Goal: Task Accomplishment & Management: Use online tool/utility

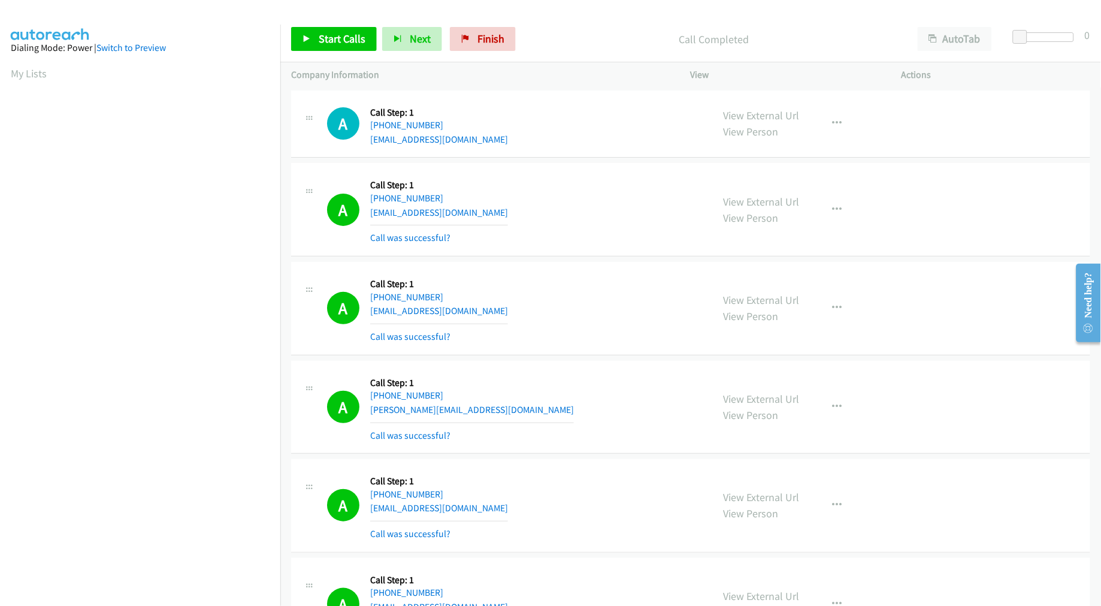
scroll to position [67, 0]
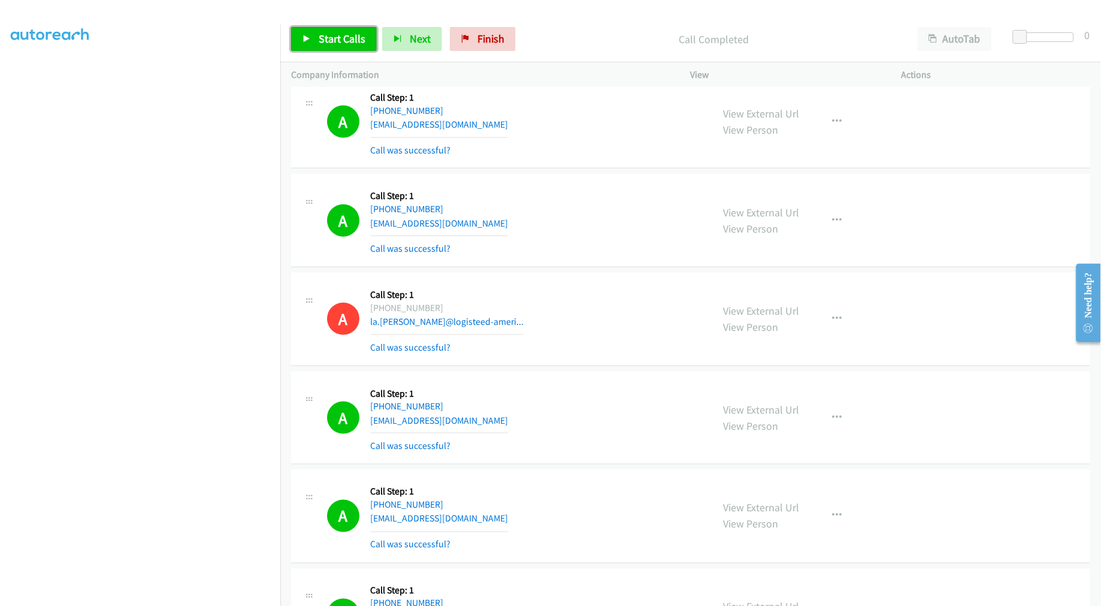
drag, startPoint x: 343, startPoint y: 40, endPoint x: 346, endPoint y: 52, distance: 11.8
click at [343, 40] on span "Start Calls" at bounding box center [342, 39] width 47 height 14
click at [582, 279] on div "A Callback Scheduled Call Step: 1 [GEOGRAPHIC_DATA]/[GEOGRAPHIC_DATA] [PHONE_NU…" at bounding box center [690, 319] width 799 height 93
click at [565, 294] on div "A Callback Scheduled Call Step: 1 [GEOGRAPHIC_DATA]/[GEOGRAPHIC_DATA] [PHONE_NU…" at bounding box center [514, 318] width 375 height 71
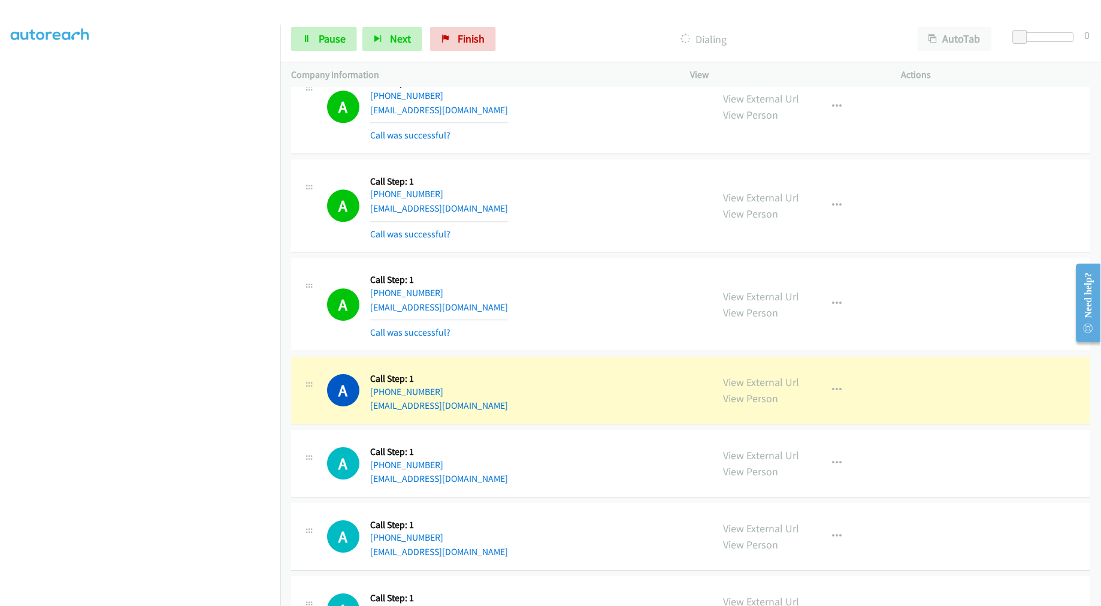
scroll to position [9644, 0]
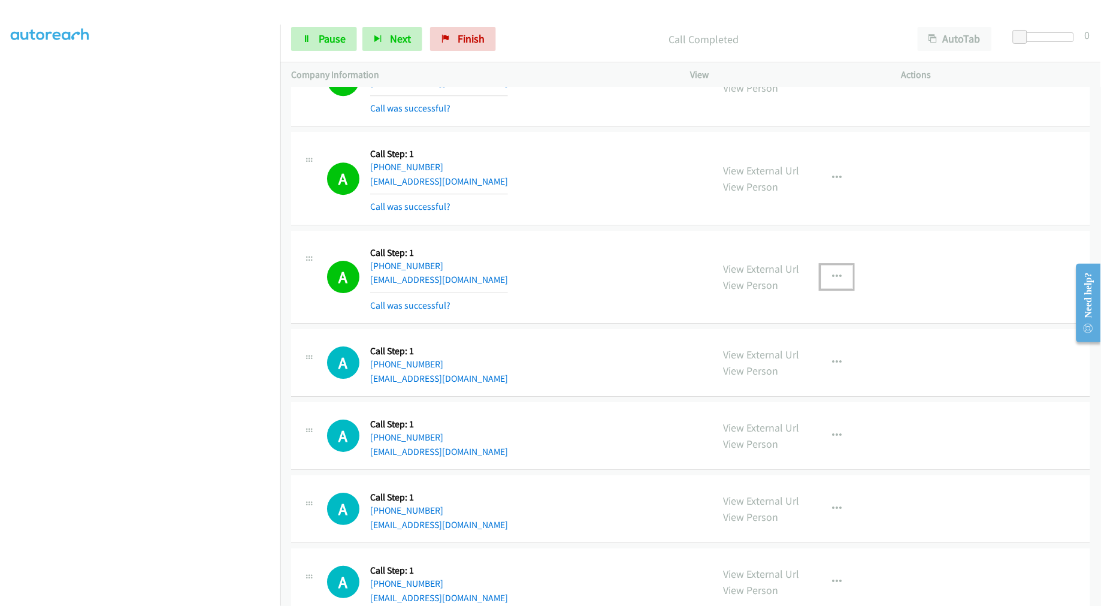
click at [837, 283] on button "button" at bounding box center [837, 277] width 32 height 24
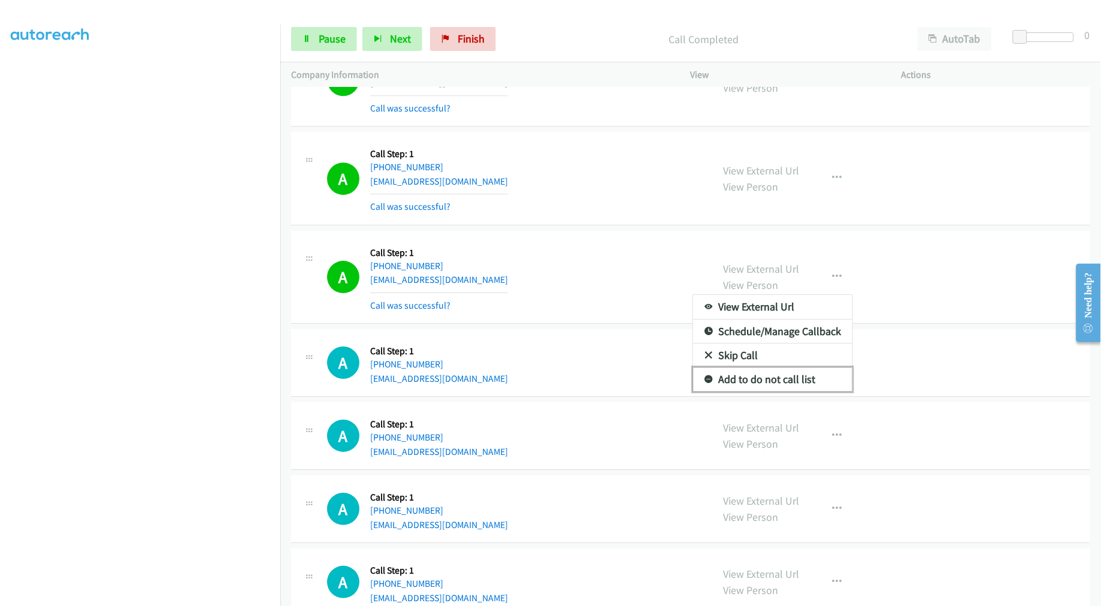
drag, startPoint x: 760, startPoint y: 388, endPoint x: 682, endPoint y: 295, distance: 121.2
click at [760, 388] on link "Add to do not call list" at bounding box center [772, 379] width 159 height 24
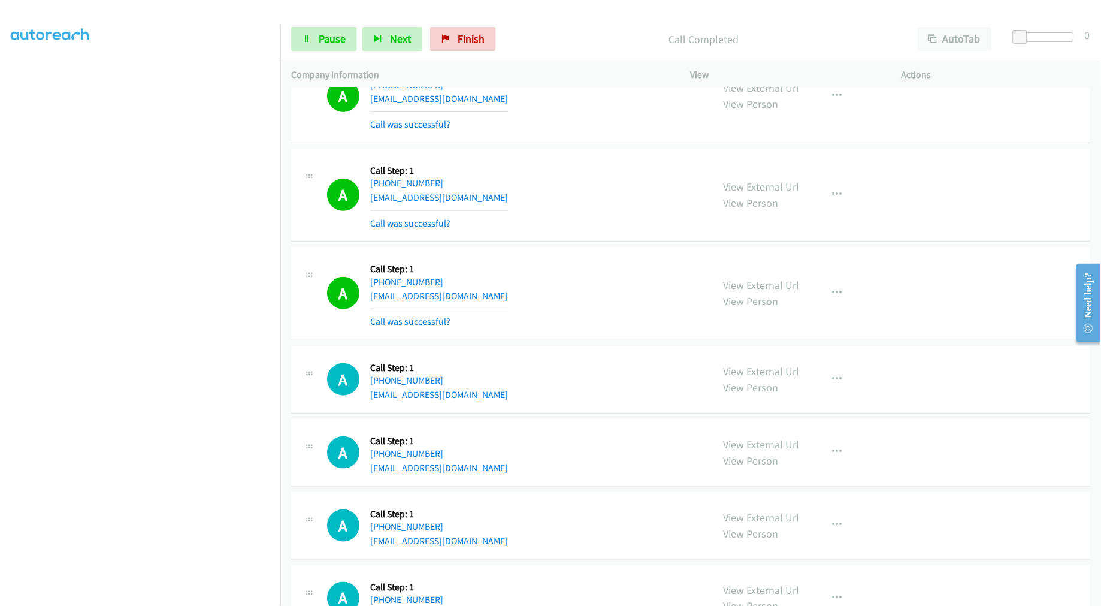
scroll to position [10044, 0]
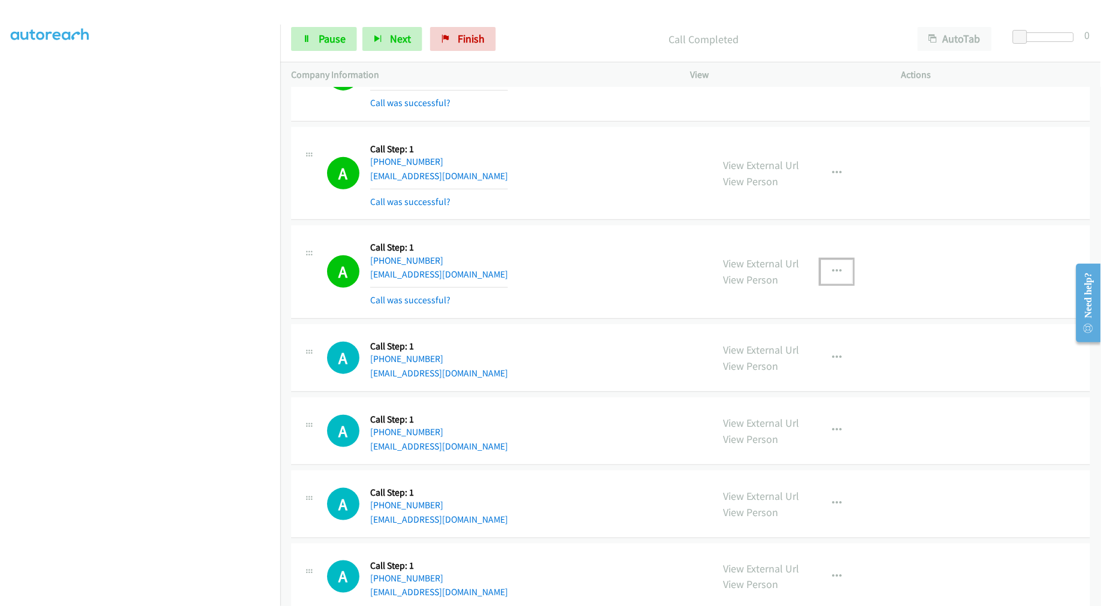
click at [834, 276] on icon "button" at bounding box center [837, 272] width 10 height 10
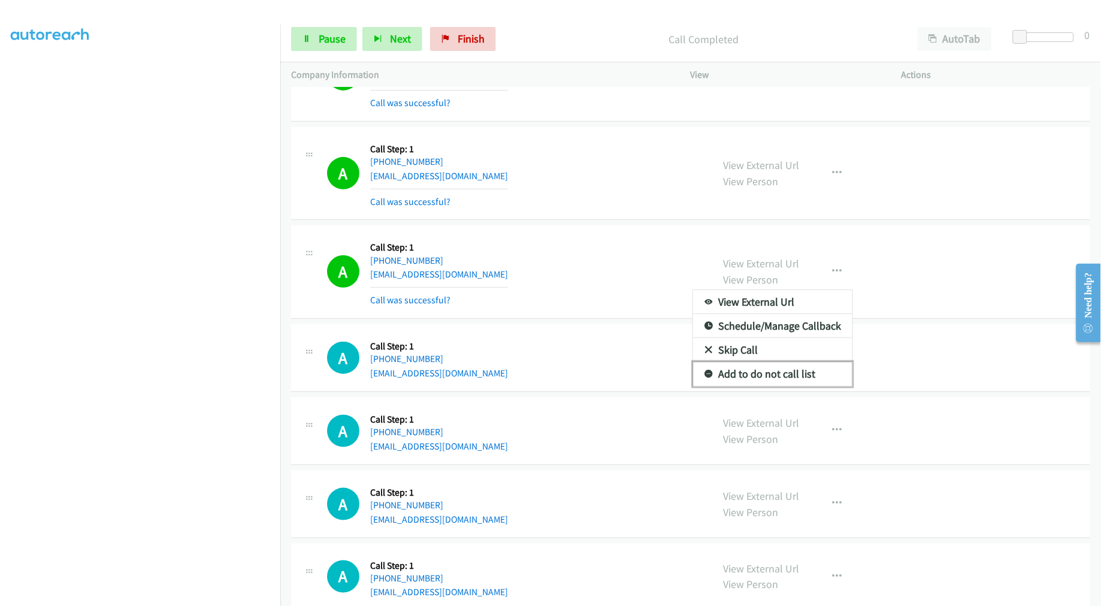
click at [765, 379] on link "Add to do not call list" at bounding box center [772, 374] width 159 height 24
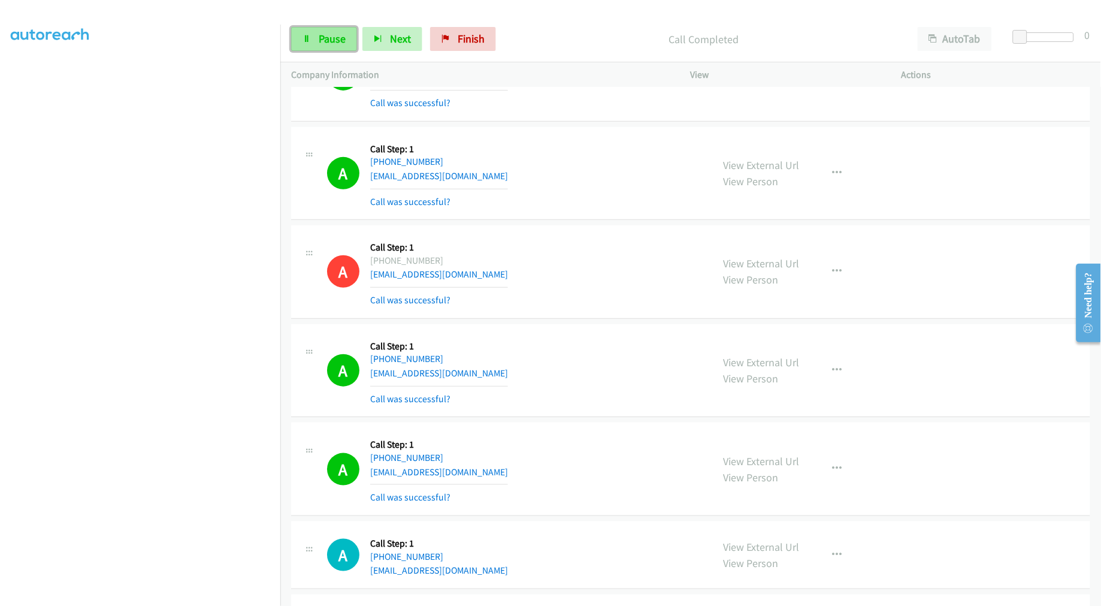
click at [348, 50] on link "Pause" at bounding box center [324, 39] width 66 height 24
click at [340, 41] on span "Start Calls" at bounding box center [342, 39] width 47 height 14
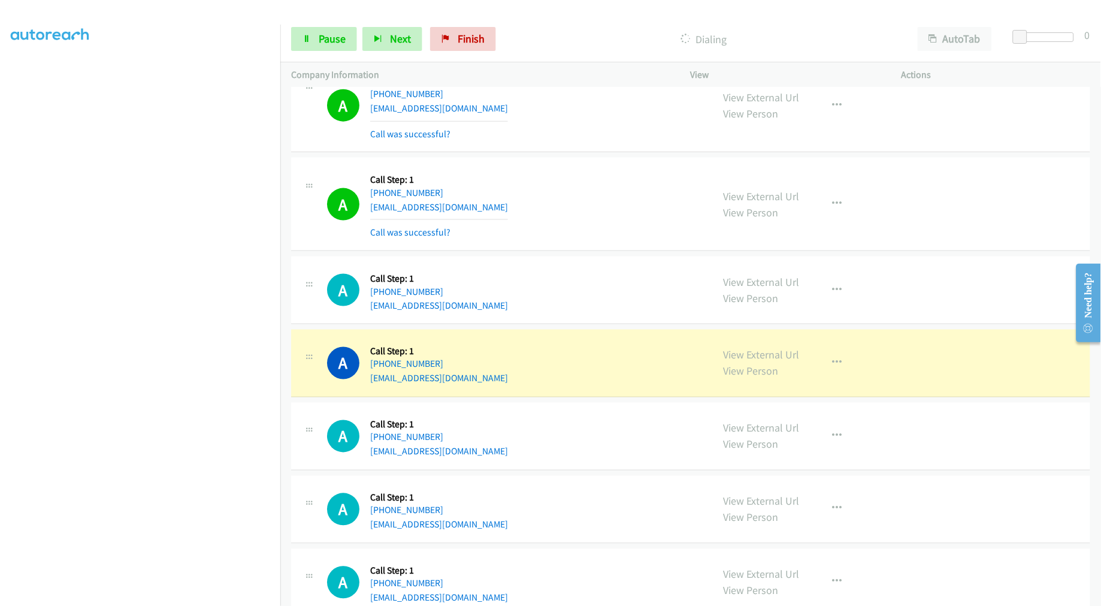
scroll to position [10310, 0]
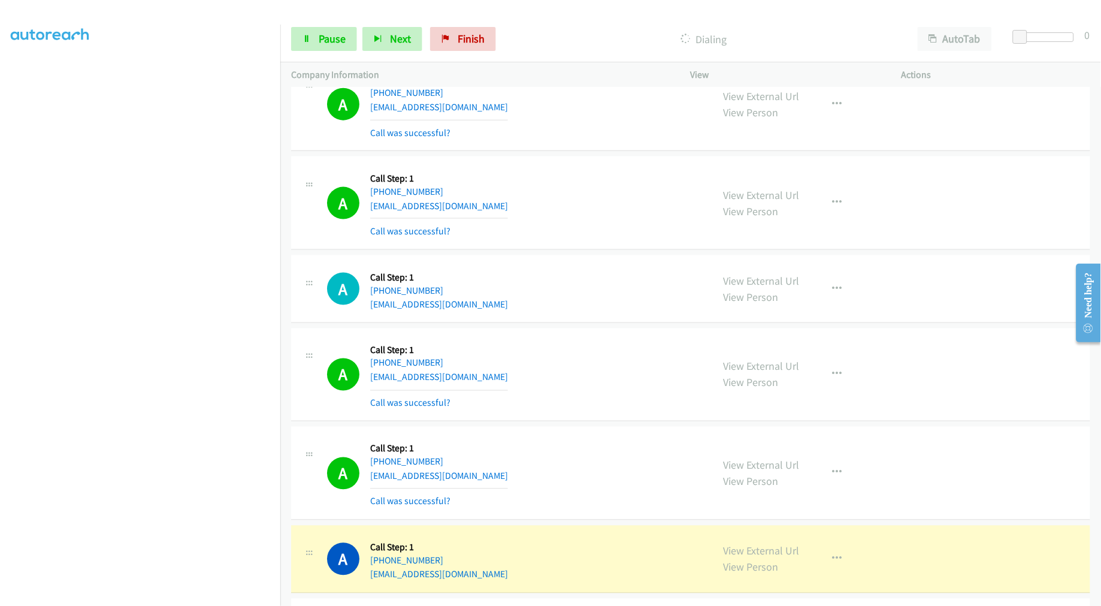
click at [548, 334] on div "A Callback Scheduled Call Step: 1 America/Los_Angeles [PHONE_NUMBER] [EMAIL_ADD…" at bounding box center [690, 374] width 799 height 93
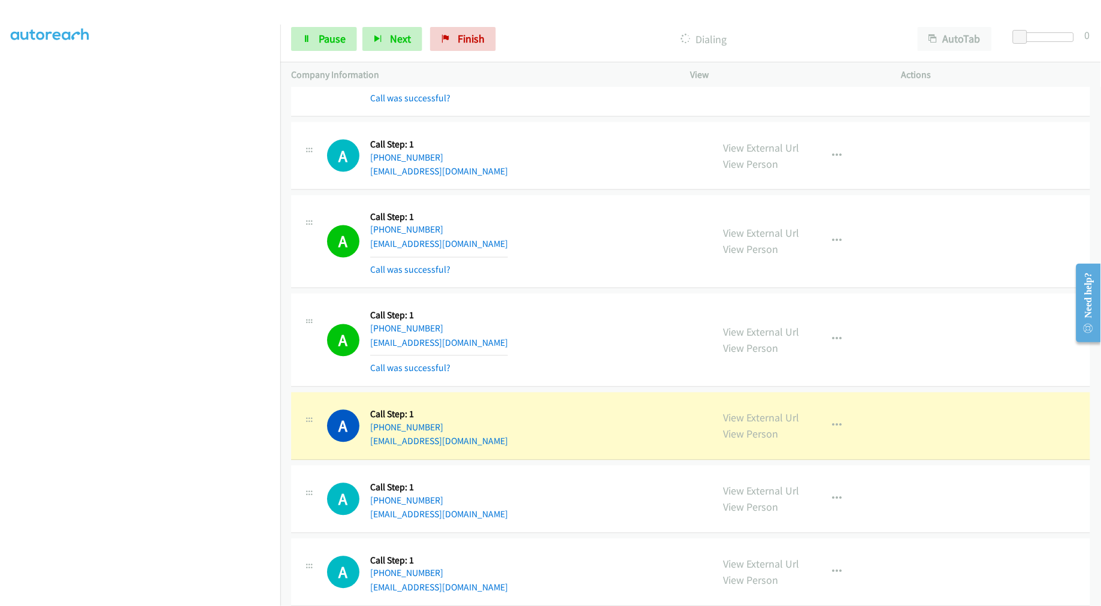
scroll to position [10509, 0]
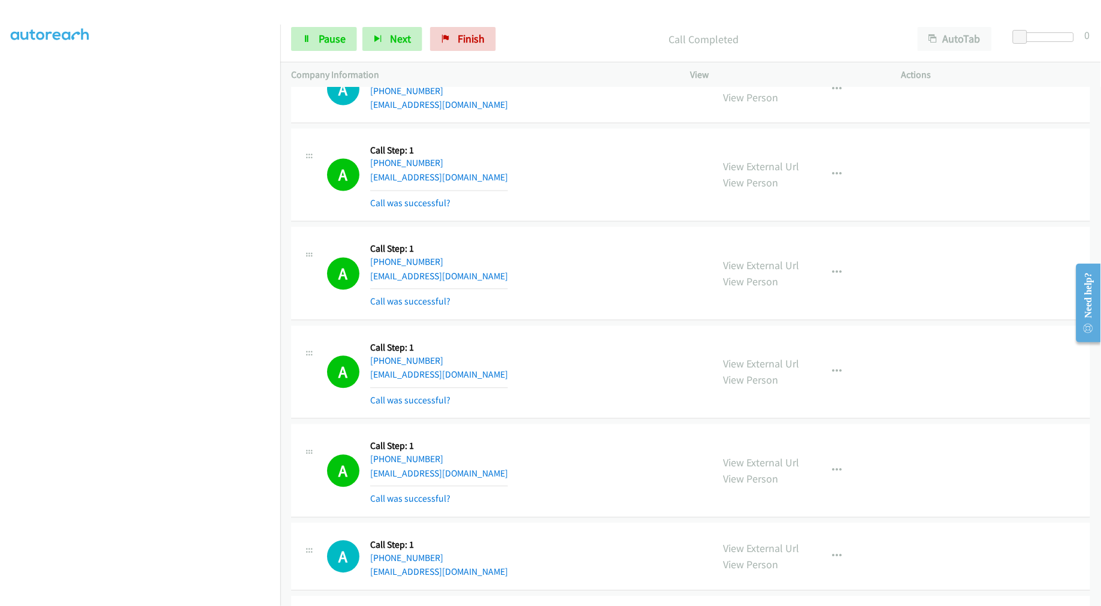
click at [36, 598] on aside "Dialing Mode: Power | Switch to Preview My Lists" at bounding box center [140, 298] width 280 height 663
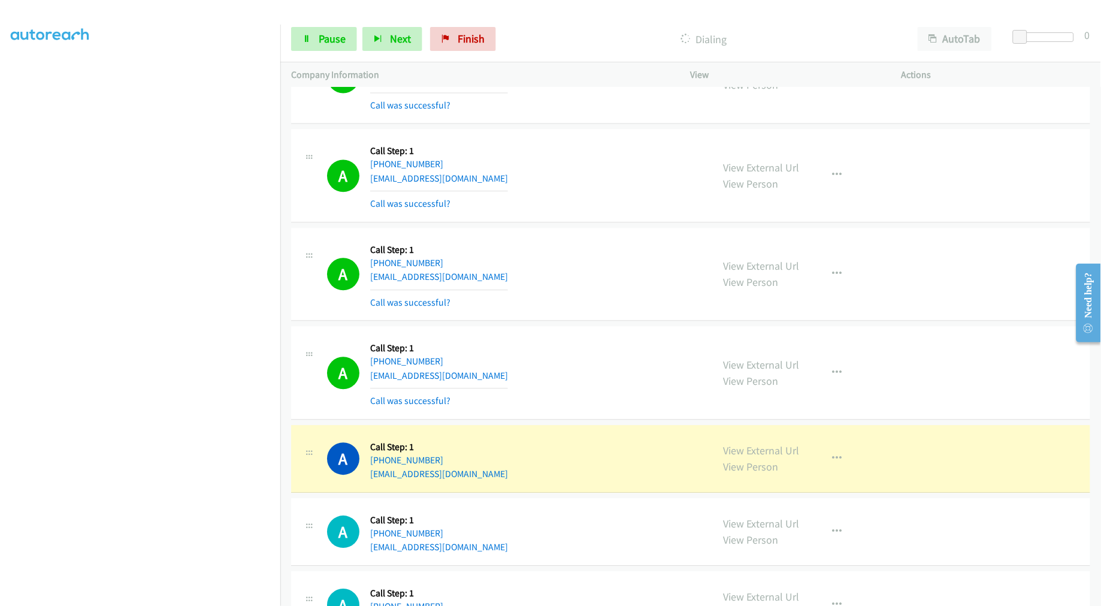
scroll to position [10776, 0]
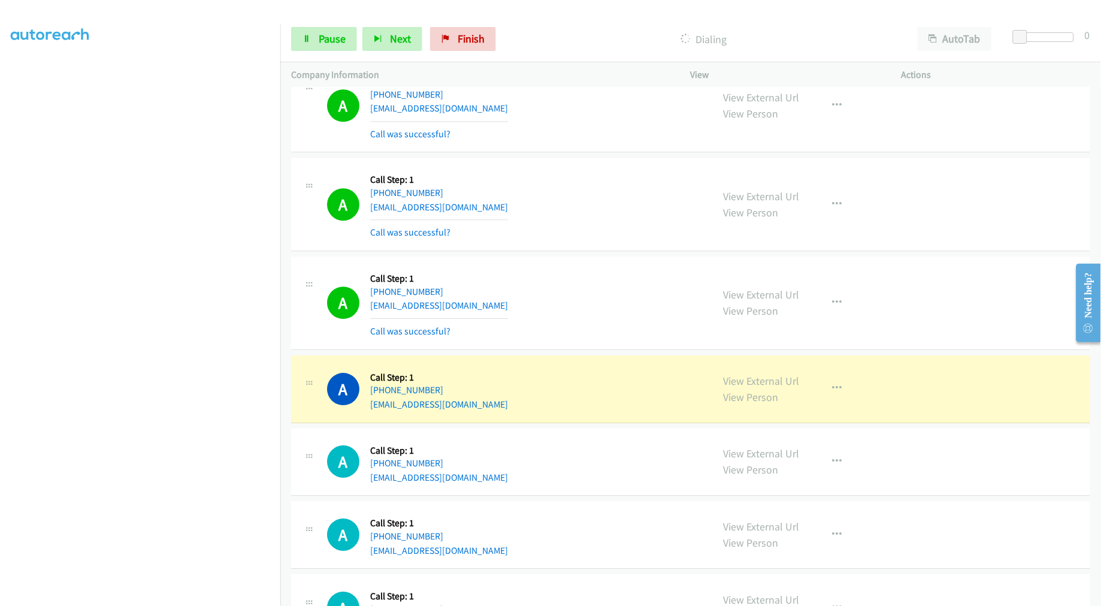
drag, startPoint x: 753, startPoint y: 391, endPoint x: 545, endPoint y: 195, distance: 285.3
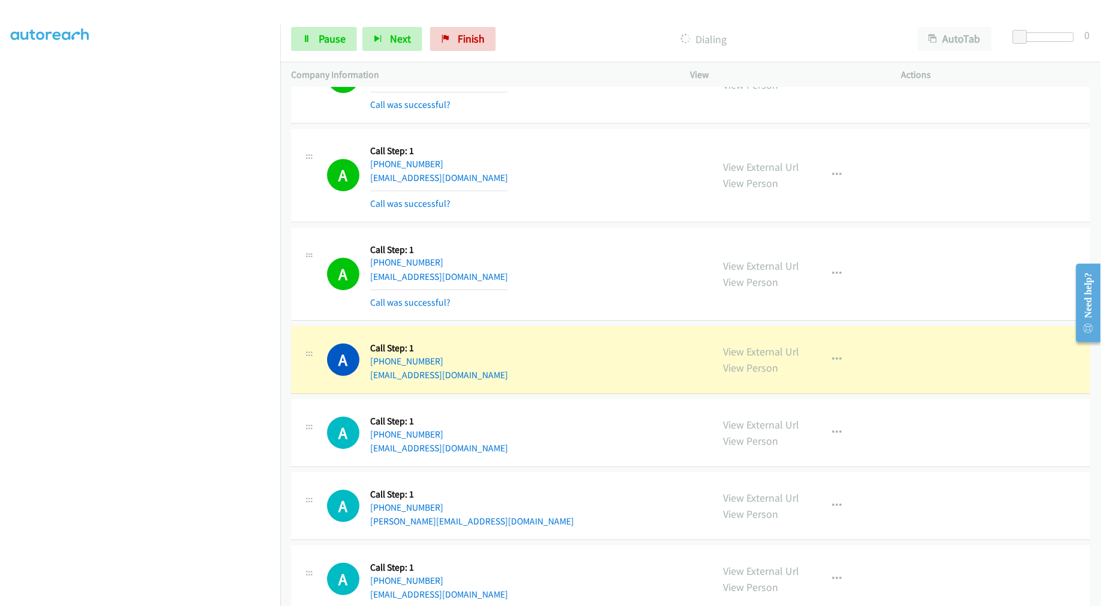
scroll to position [10909, 0]
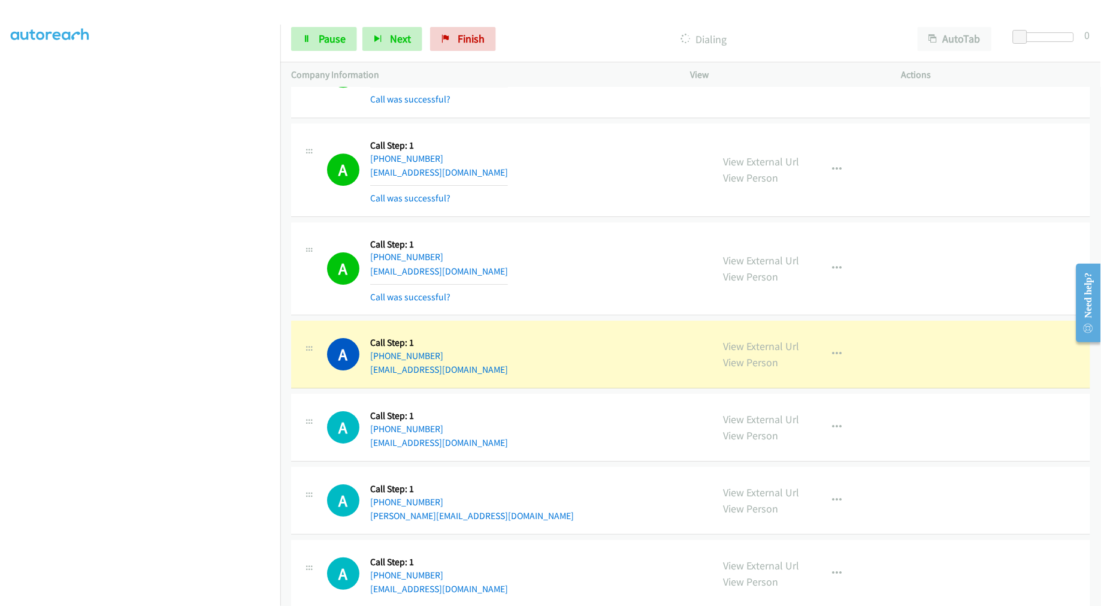
drag, startPoint x: 751, startPoint y: 352, endPoint x: 692, endPoint y: 284, distance: 90.5
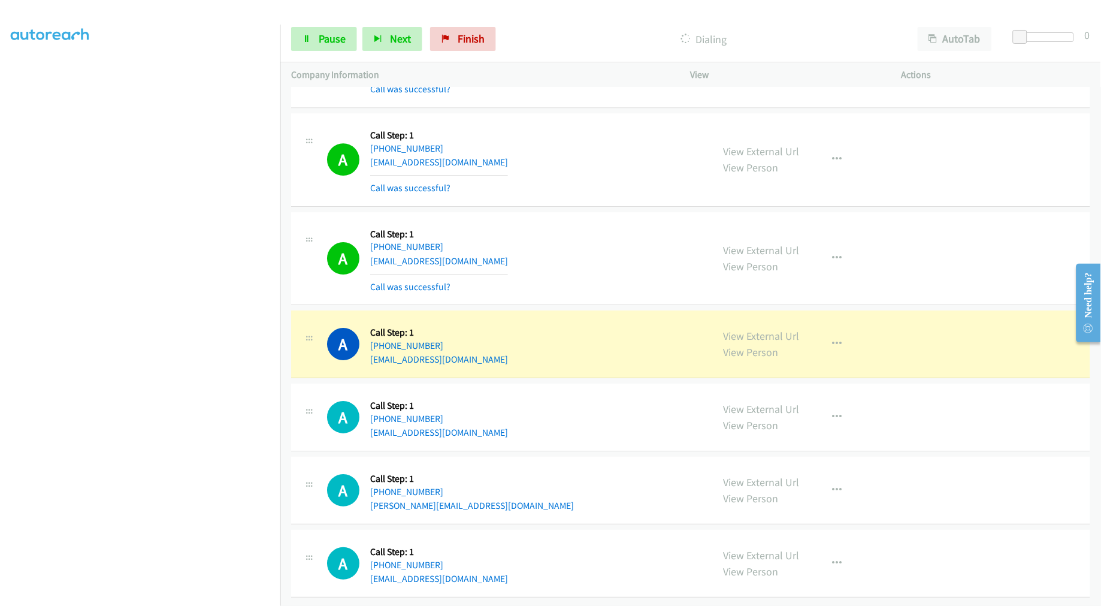
scroll to position [10936, 0]
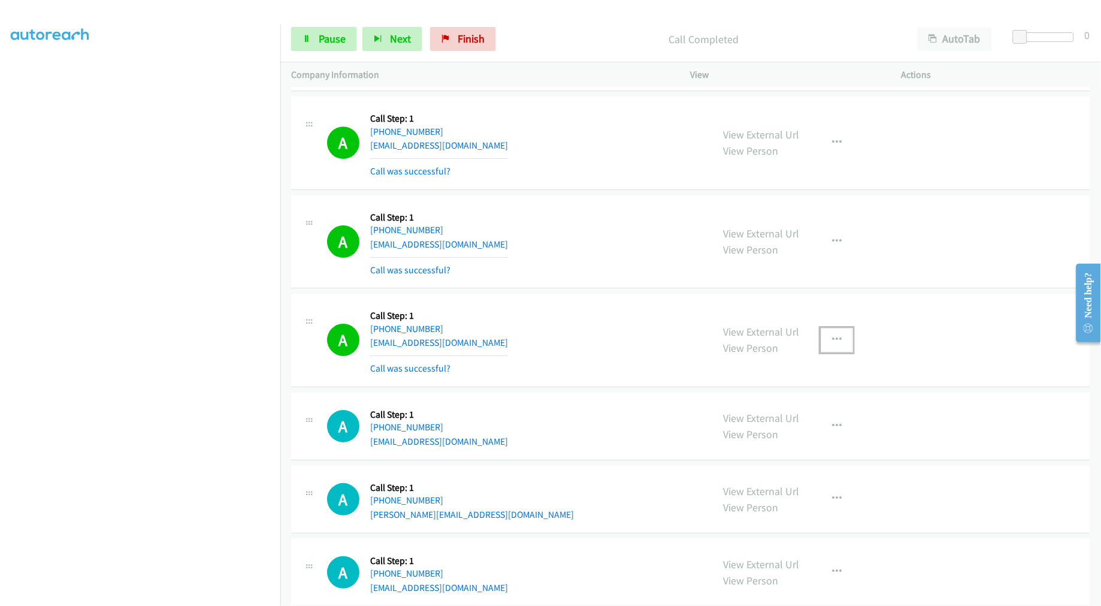
drag, startPoint x: 834, startPoint y: 340, endPoint x: 833, endPoint y: 348, distance: 8.5
click at [834, 342] on button "button" at bounding box center [837, 340] width 32 height 24
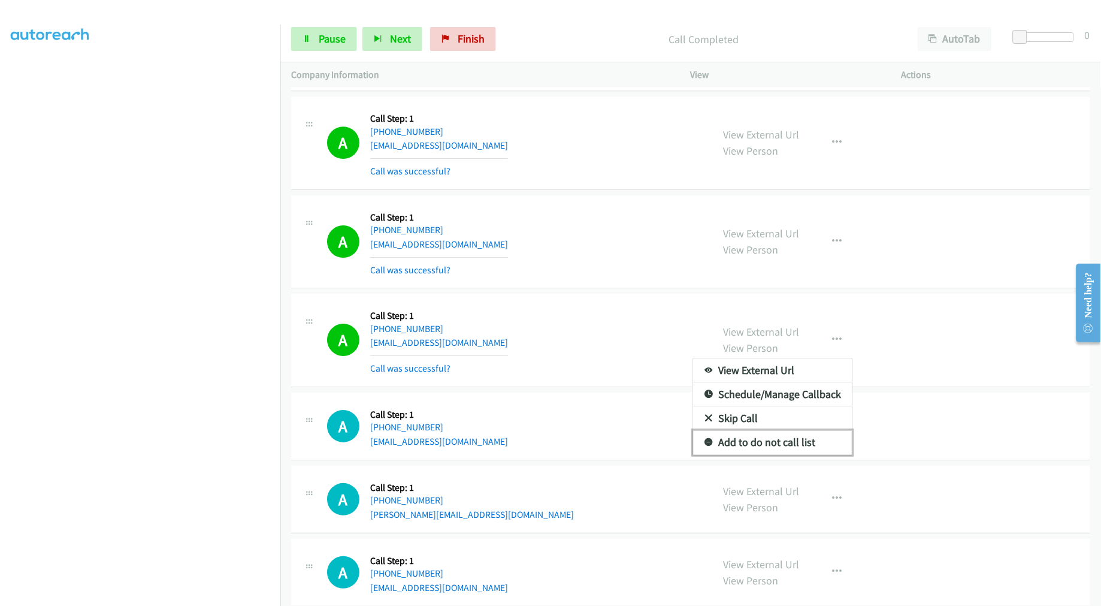
click at [765, 450] on link "Add to do not call list" at bounding box center [772, 442] width 159 height 24
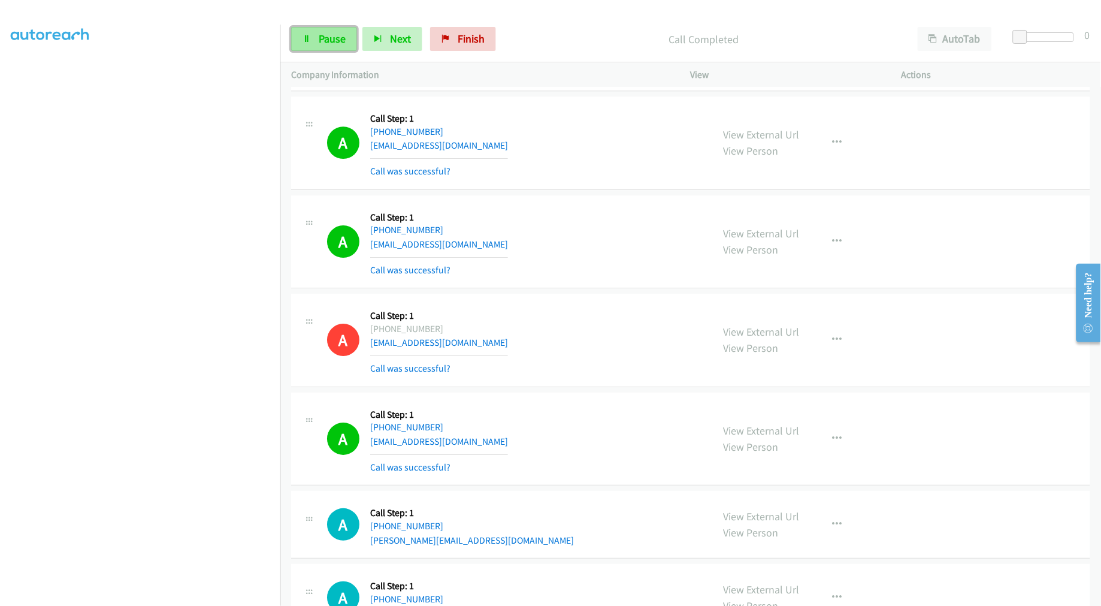
click at [298, 31] on link "Pause" at bounding box center [324, 39] width 66 height 24
click at [334, 41] on span "Start Calls" at bounding box center [342, 39] width 47 height 14
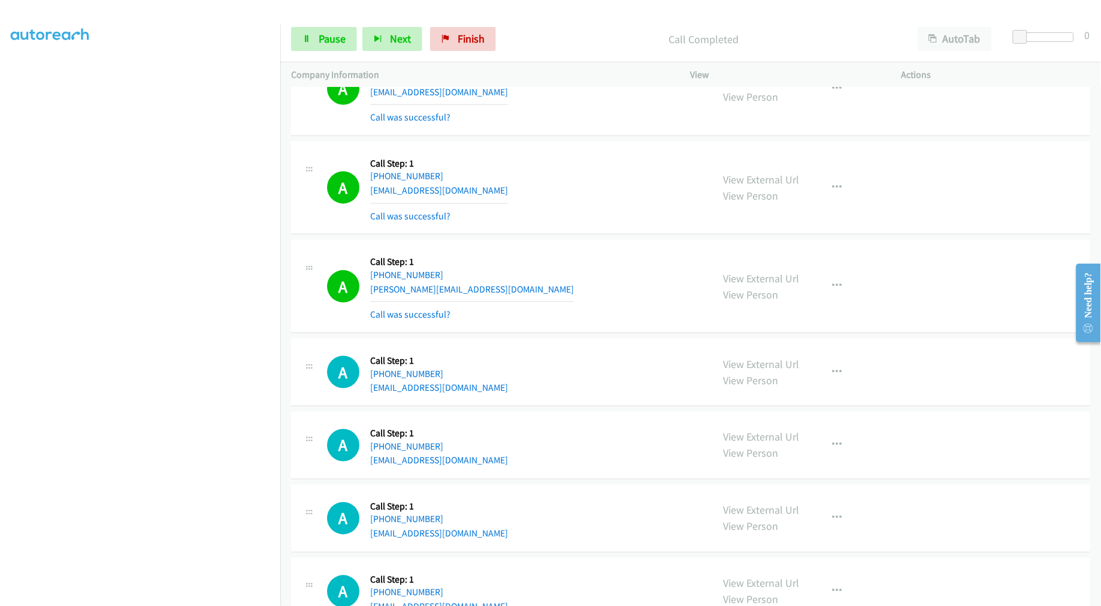
scroll to position [11602, 0]
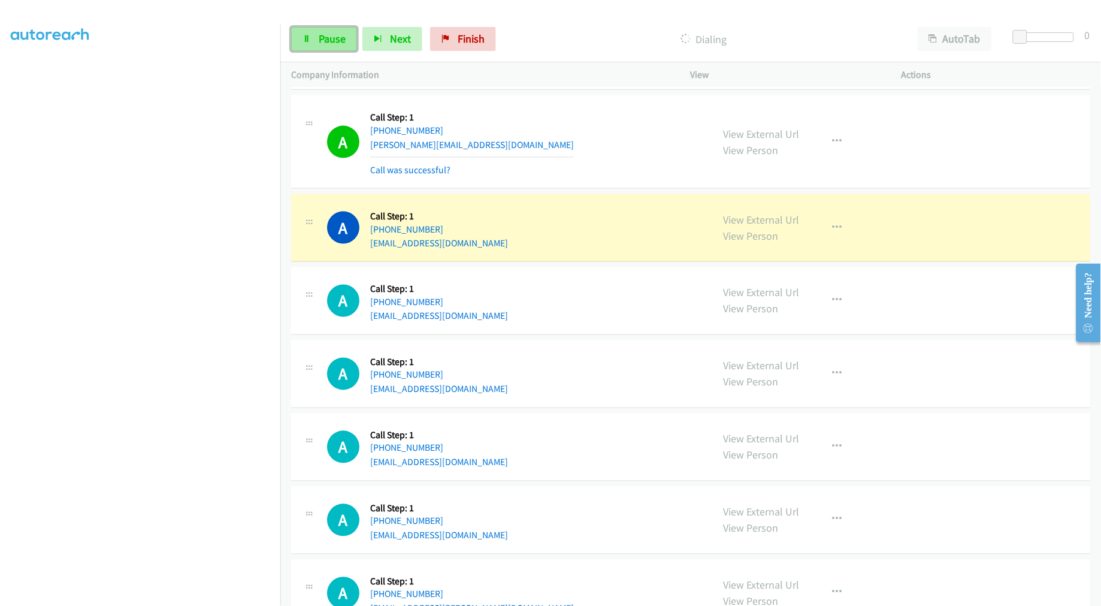
click at [322, 34] on span "Pause" at bounding box center [332, 39] width 27 height 14
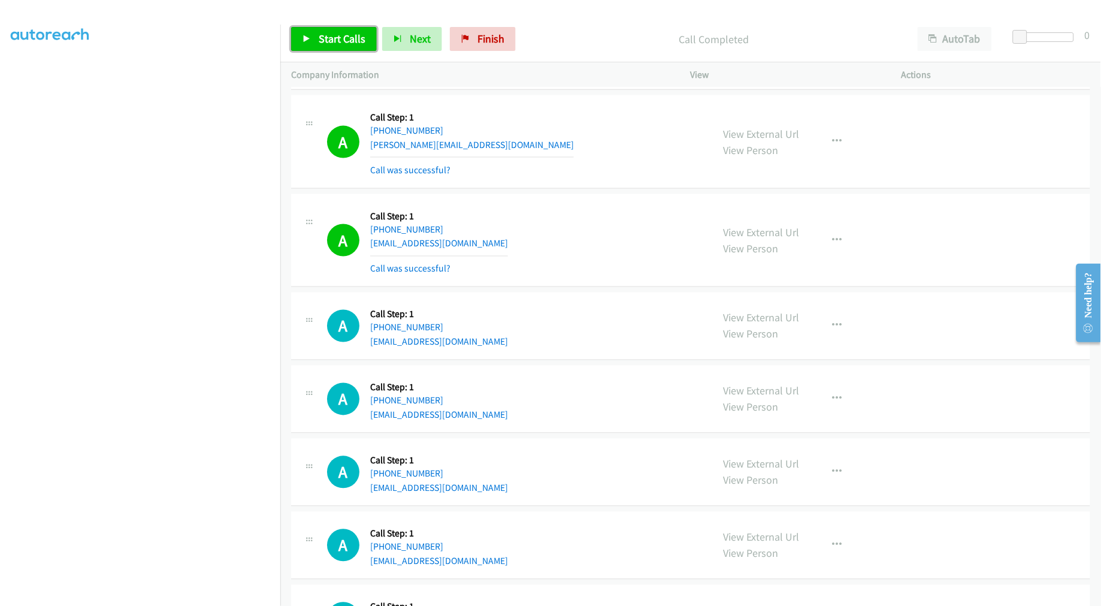
click at [352, 43] on span "Start Calls" at bounding box center [342, 39] width 47 height 14
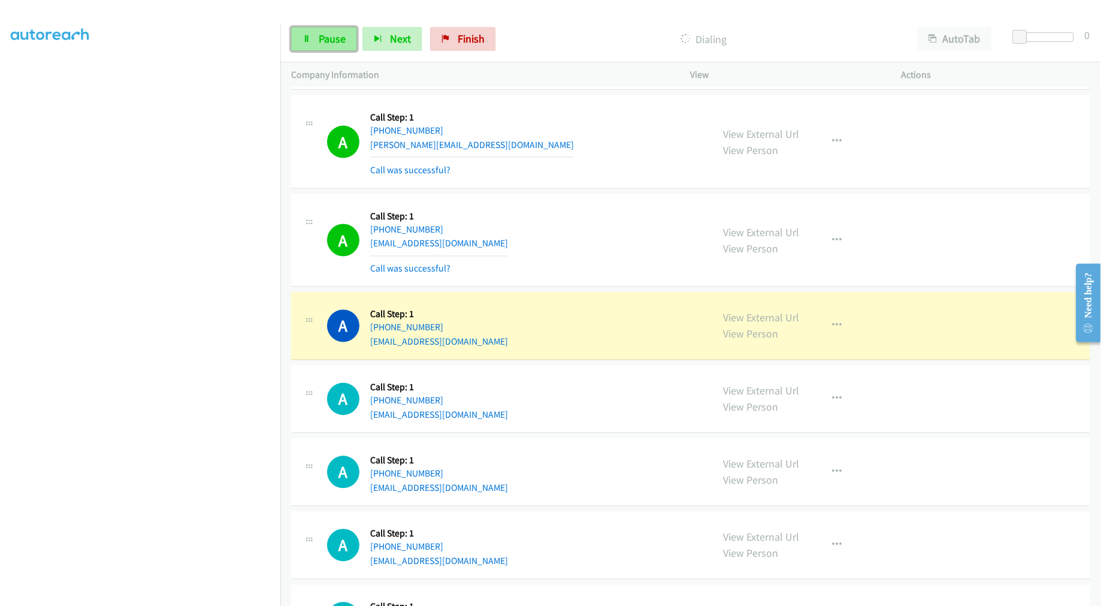
click at [339, 42] on span "Pause" at bounding box center [332, 39] width 27 height 14
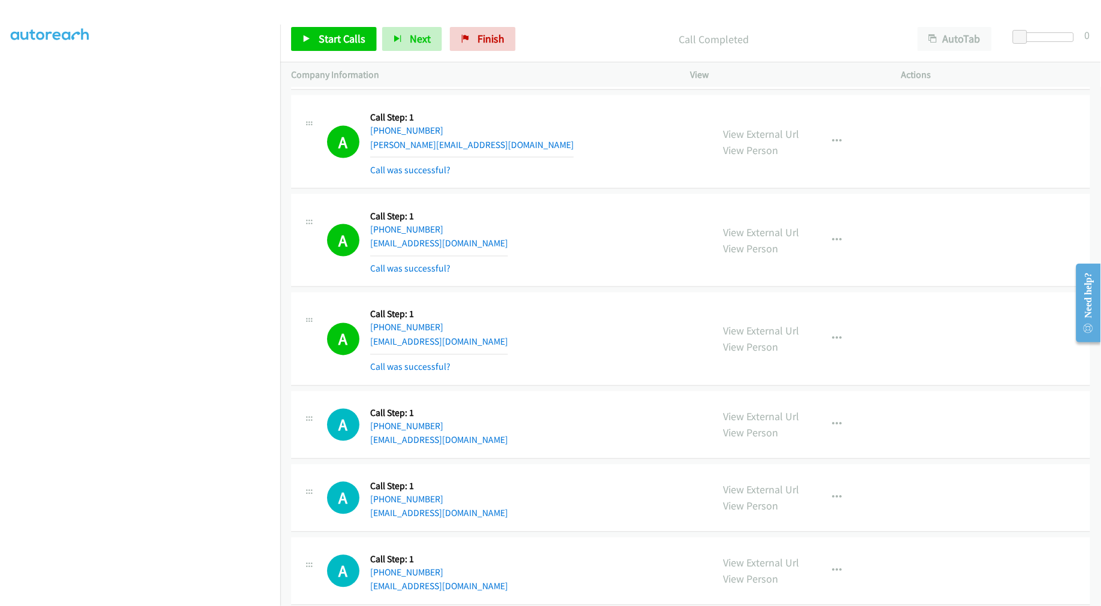
click at [584, 301] on div "A Callback Scheduled Call Step: 1 America/New_York [PHONE_NUMBER] [EMAIL_ADDRES…" at bounding box center [690, 338] width 799 height 93
click at [611, 288] on div "A Callback Scheduled Call Step: 1 America/New_York [PHONE_NUMBER] [EMAIL_ADDRES…" at bounding box center [690, 240] width 799 height 93
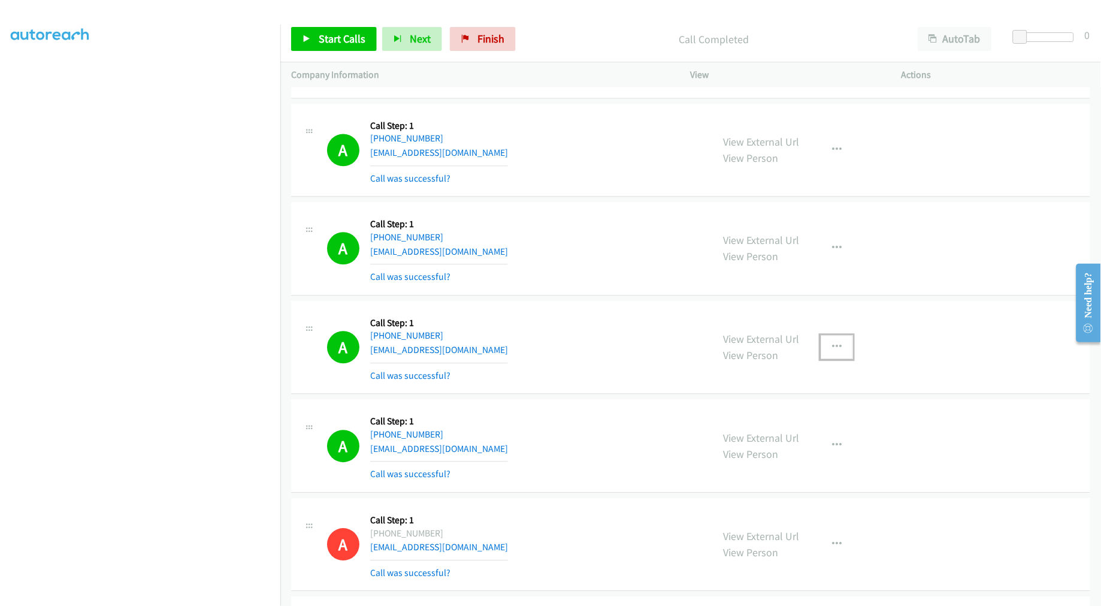
click at [823, 357] on button "button" at bounding box center [837, 348] width 32 height 24
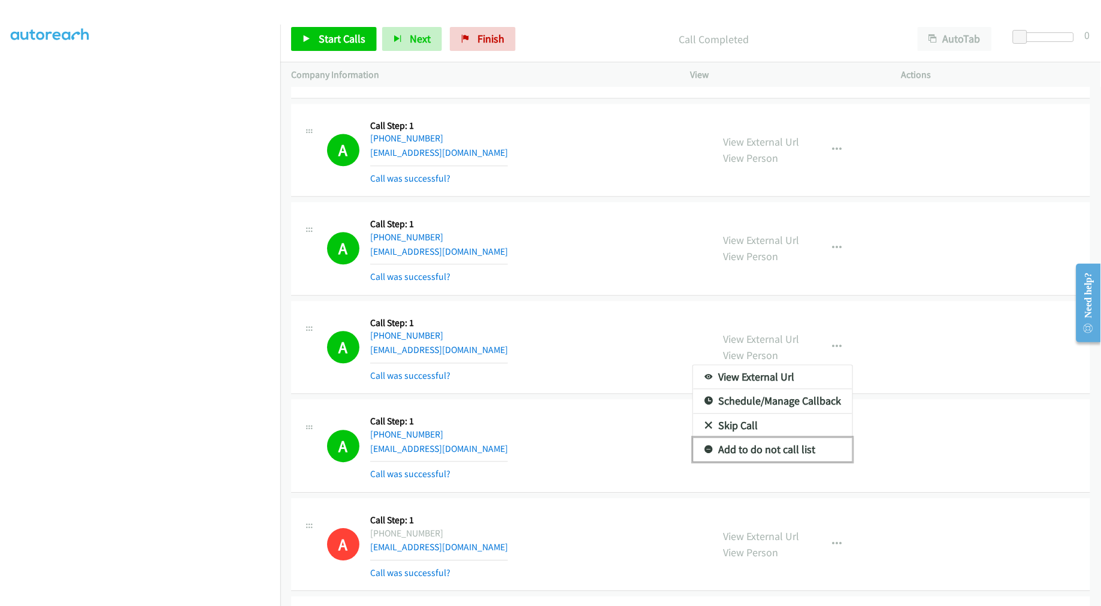
click at [775, 452] on link "Add to do not call list" at bounding box center [772, 450] width 159 height 24
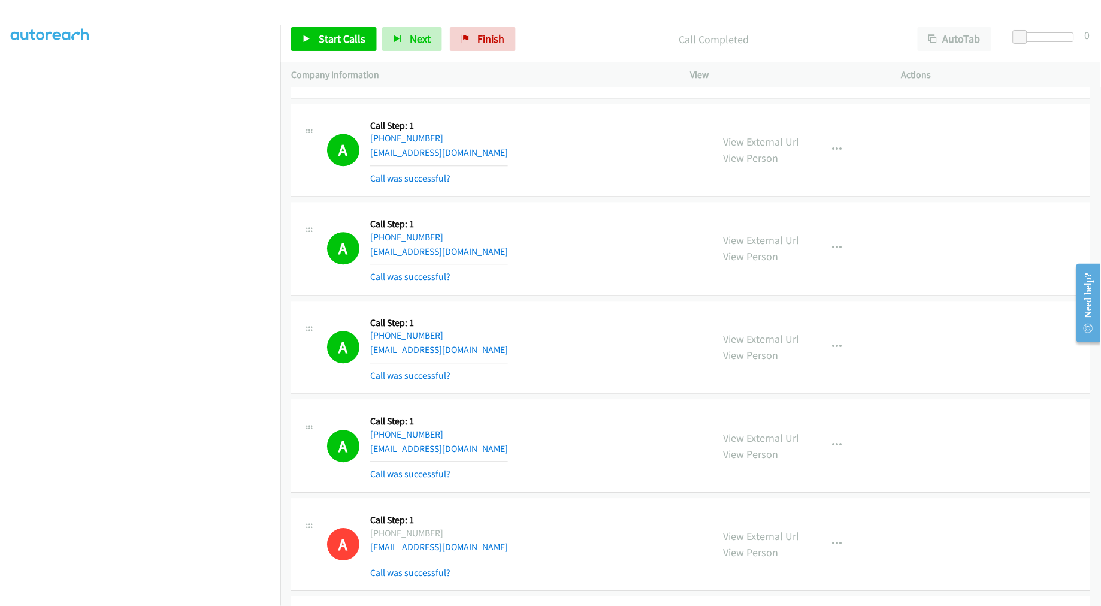
drag, startPoint x: 568, startPoint y: 345, endPoint x: 573, endPoint y: 340, distance: 6.8
click at [572, 340] on div "A Callback Scheduled Call Step: 1 America/New_York [PHONE_NUMBER] [EMAIL_ADDRES…" at bounding box center [514, 347] width 375 height 71
click at [538, 273] on div "A Callback Scheduled Call Step: 1 America/Los_Angeles [PHONE_NUMBER] [EMAIL_ADD…" at bounding box center [514, 248] width 375 height 71
click at [518, 247] on div "A Callback Scheduled Call Step: 1 America/Los_Angeles [PHONE_NUMBER] [EMAIL_ADD…" at bounding box center [514, 248] width 375 height 71
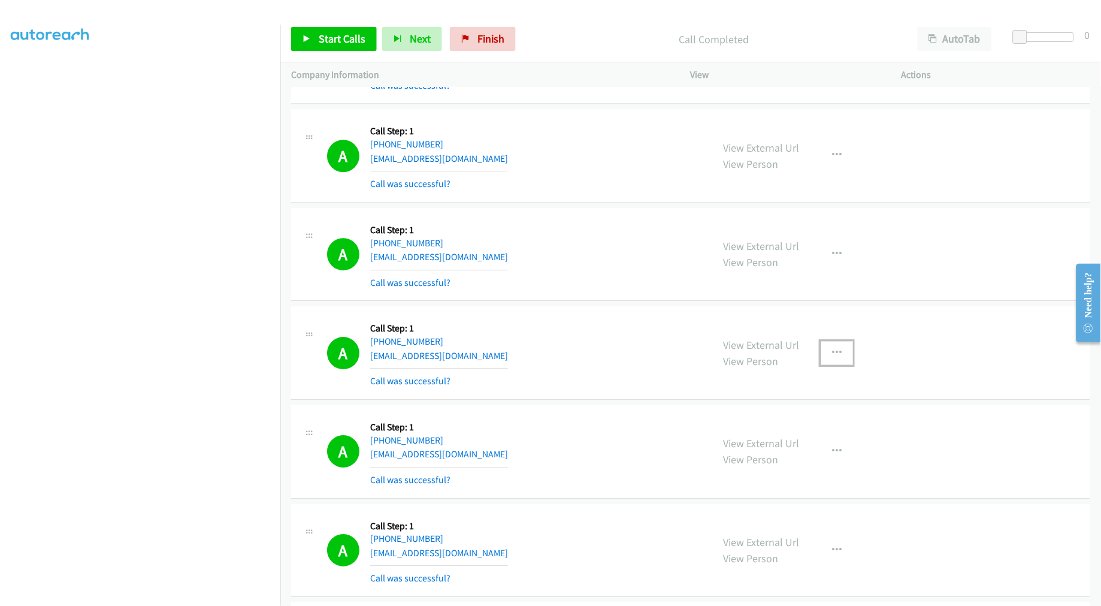
click at [832, 351] on icon "button" at bounding box center [837, 353] width 10 height 10
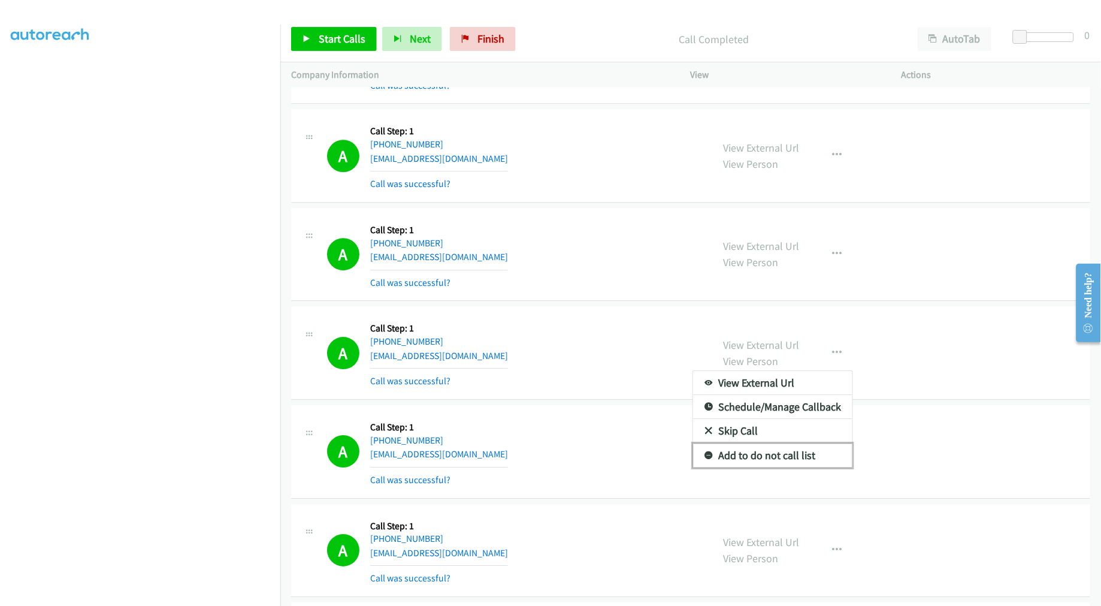
click at [775, 464] on link "Add to do not call list" at bounding box center [772, 455] width 159 height 24
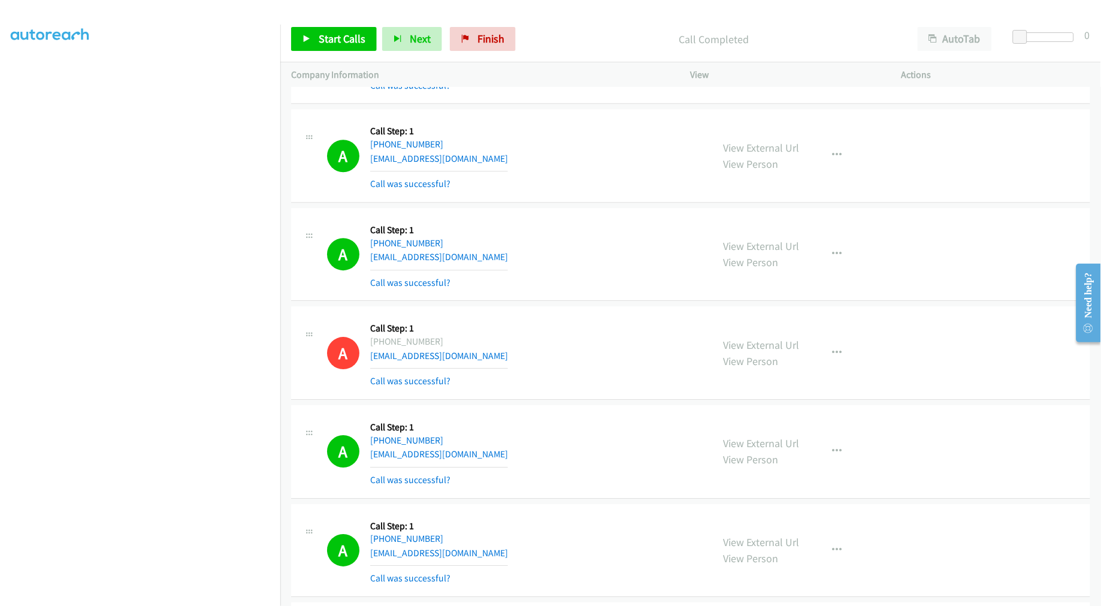
click at [607, 274] on div "A Callback Scheduled Call Step: 1 [GEOGRAPHIC_DATA]/[GEOGRAPHIC_DATA] [PHONE_NU…" at bounding box center [514, 254] width 375 height 71
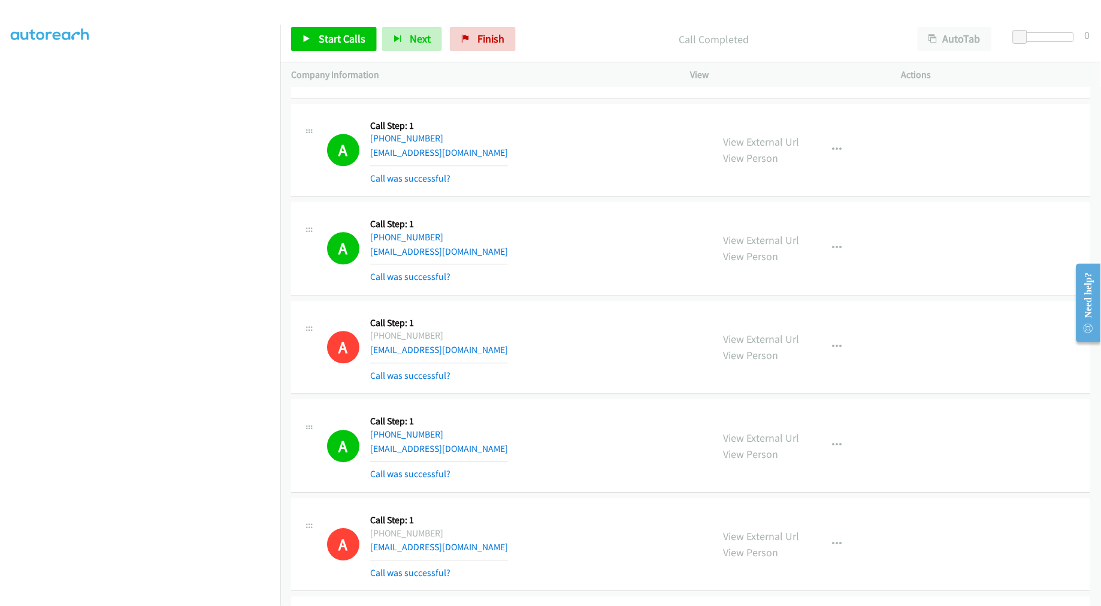
click at [608, 291] on div "A Callback Scheduled Call Step: 1 America/Los_Angeles [PHONE_NUMBER] [EMAIL_ADD…" at bounding box center [690, 249] width 799 height 93
click at [650, 198] on div "A Callback Scheduled Call Step: 1 America/New_York [PHONE_NUMBER] [EMAIL_ADDRES…" at bounding box center [690, 150] width 799 height 93
click at [307, 37] on icon at bounding box center [307, 39] width 8 height 8
click at [566, 292] on div "A Callback Scheduled Call Step: 1 America/Los_Angeles [PHONE_NUMBER] [EMAIL_ADD…" at bounding box center [690, 249] width 799 height 93
click at [330, 40] on span "Pause" at bounding box center [332, 39] width 27 height 14
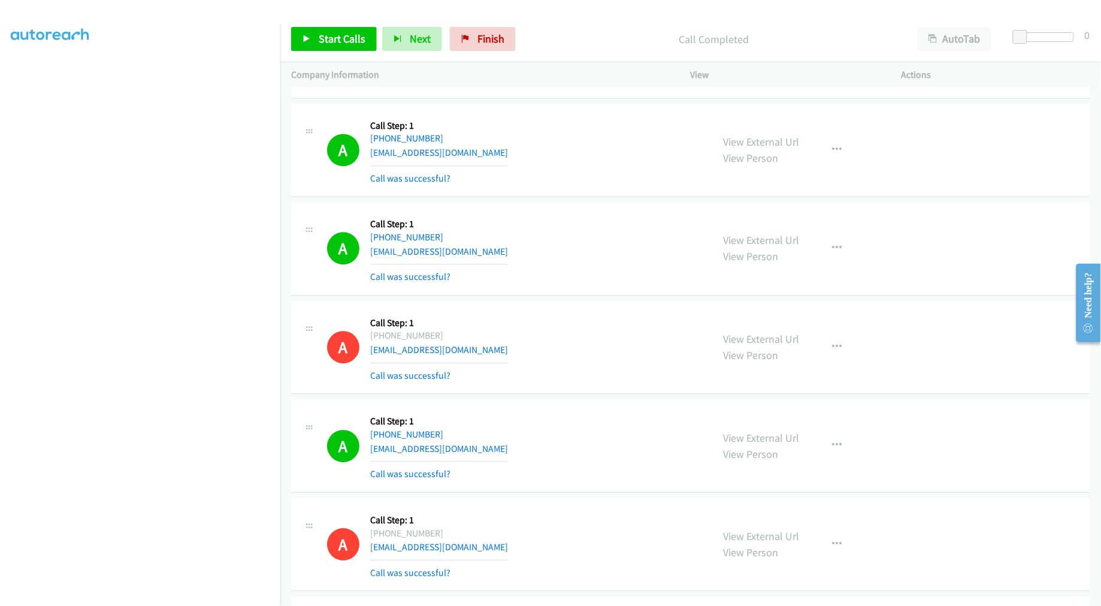
click at [608, 223] on div "A Callback Scheduled Call Step: 1 America/Los_Angeles [PHONE_NUMBER] [EMAIL_ADD…" at bounding box center [514, 248] width 375 height 71
click at [613, 215] on div "A Callback Scheduled Call Step: 1 America/Los_Angeles [PHONE_NUMBER] [EMAIL_ADD…" at bounding box center [690, 249] width 799 height 93
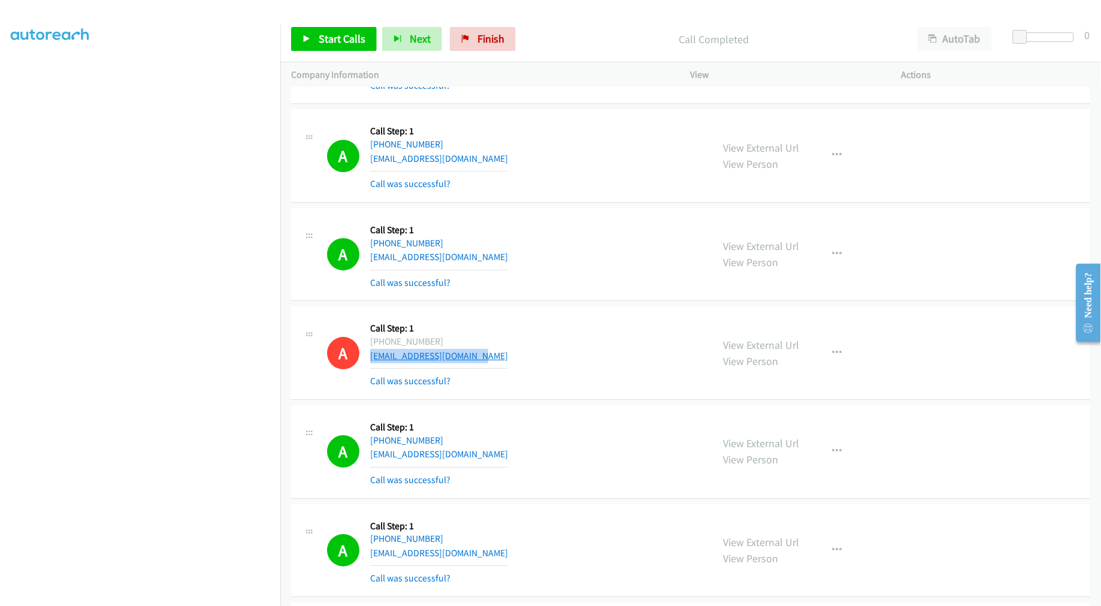
drag, startPoint x: 422, startPoint y: 360, endPoint x: 370, endPoint y: 360, distance: 52.1
click at [370, 360] on div "A Callback Scheduled Call Step: 1 America/Los_Angeles [PHONE_NUMBER] [EMAIL_ADD…" at bounding box center [514, 352] width 375 height 71
copy link "[EMAIL_ADDRESS][DOMAIN_NAME]"
click at [570, 276] on div "A Callback Scheduled Call Step: 1 [GEOGRAPHIC_DATA]/[GEOGRAPHIC_DATA] [PHONE_NU…" at bounding box center [514, 254] width 375 height 71
click at [345, 48] on link "Start Calls" at bounding box center [334, 39] width 86 height 24
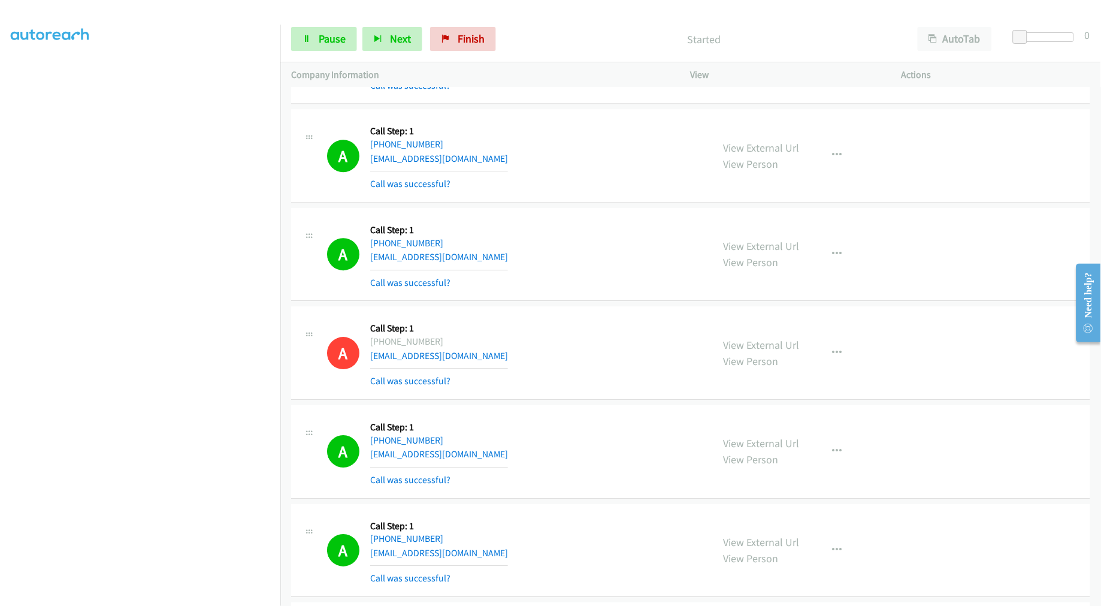
click at [591, 254] on div "A Callback Scheduled Call Step: 1 [GEOGRAPHIC_DATA]/[GEOGRAPHIC_DATA] [PHONE_NU…" at bounding box center [514, 254] width 375 height 71
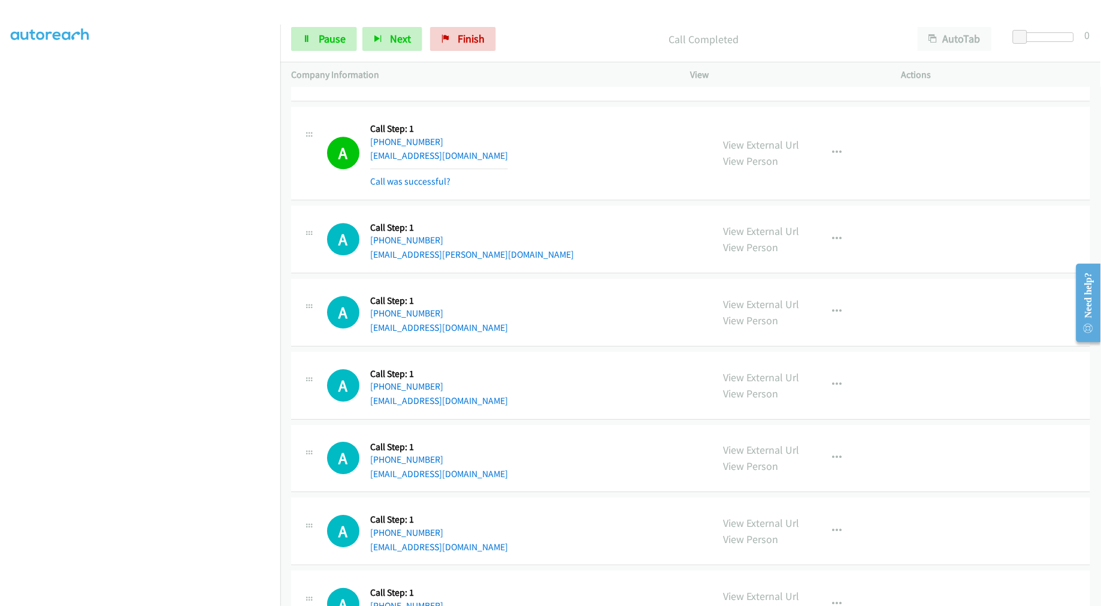
scroll to position [11949, 0]
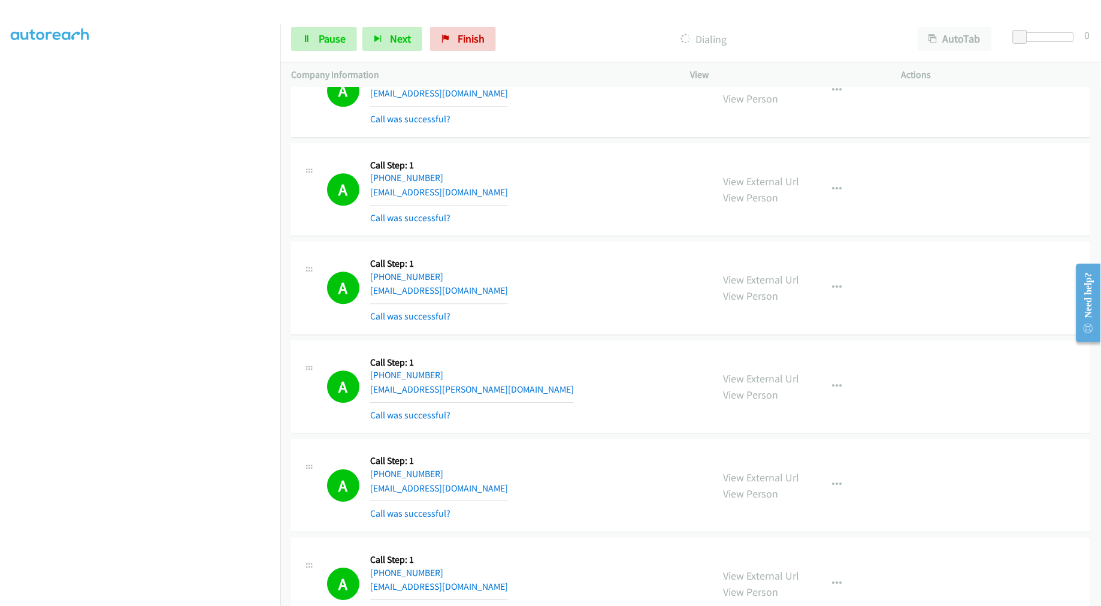
click at [574, 246] on td "A Callback Scheduled Call Step: 1 America/New_York [PHONE_NUMBER] [EMAIL_ADDRES…" at bounding box center [690, 288] width 821 height 99
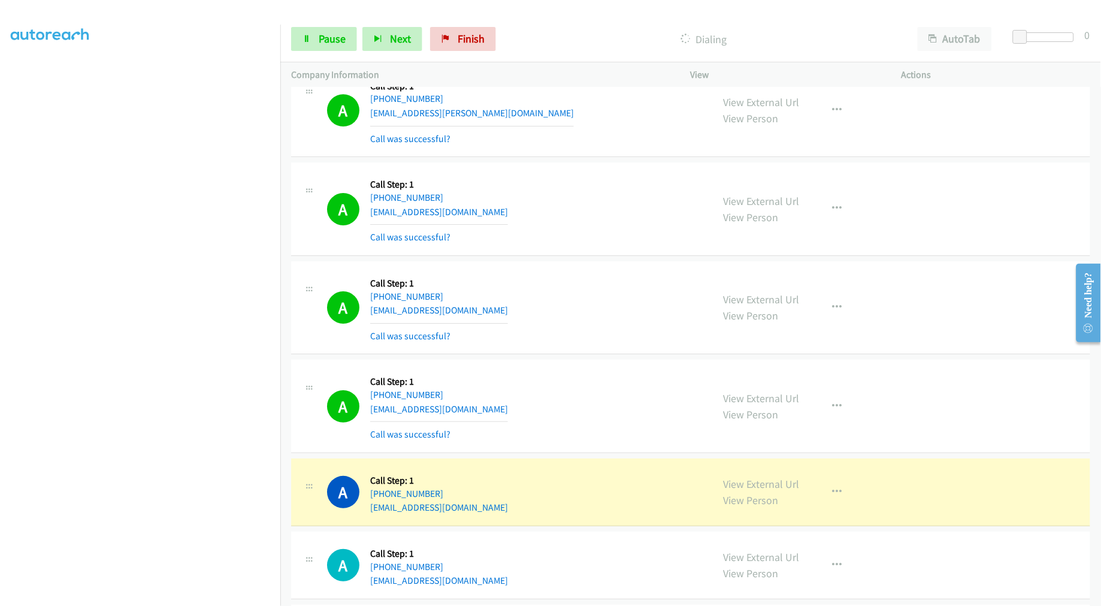
scroll to position [12317, 0]
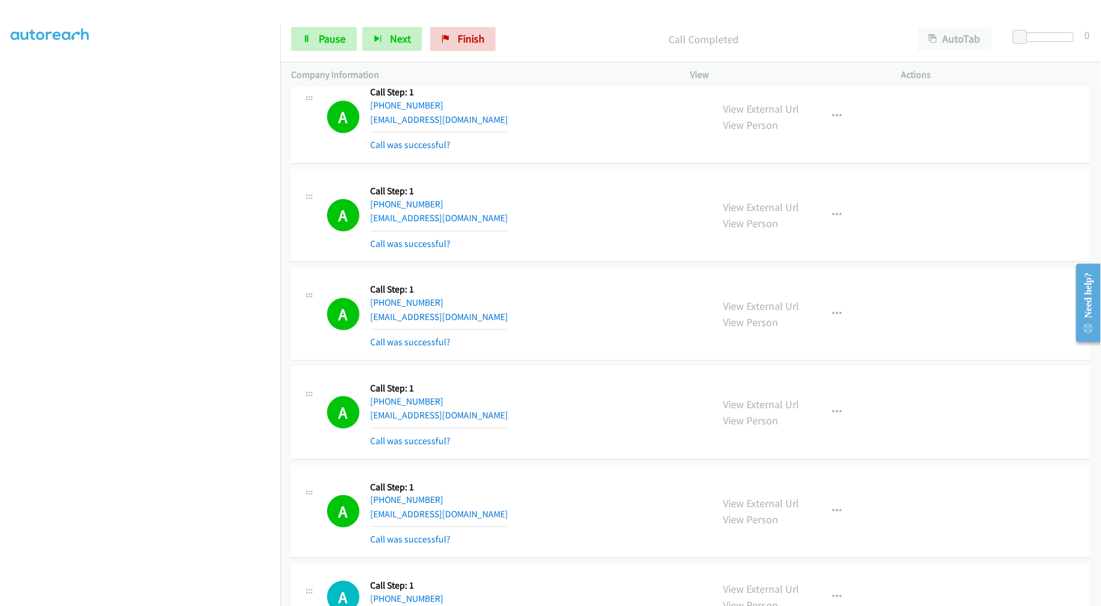
click at [608, 279] on div "A Callback Scheduled Call Step: 1 America/New_York [PHONE_NUMBER] [EMAIL_ADDRES…" at bounding box center [690, 313] width 799 height 93
click at [348, 50] on link "Pause" at bounding box center [324, 39] width 66 height 24
click at [336, 43] on span "Start Calls" at bounding box center [342, 39] width 47 height 14
drag, startPoint x: 567, startPoint y: 180, endPoint x: 570, endPoint y: 173, distance: 7.8
click at [568, 177] on div "A Callback Scheduled Call Step: 1 America/New_York [PHONE_NUMBER] [EMAIL_ADDRES…" at bounding box center [690, 215] width 799 height 93
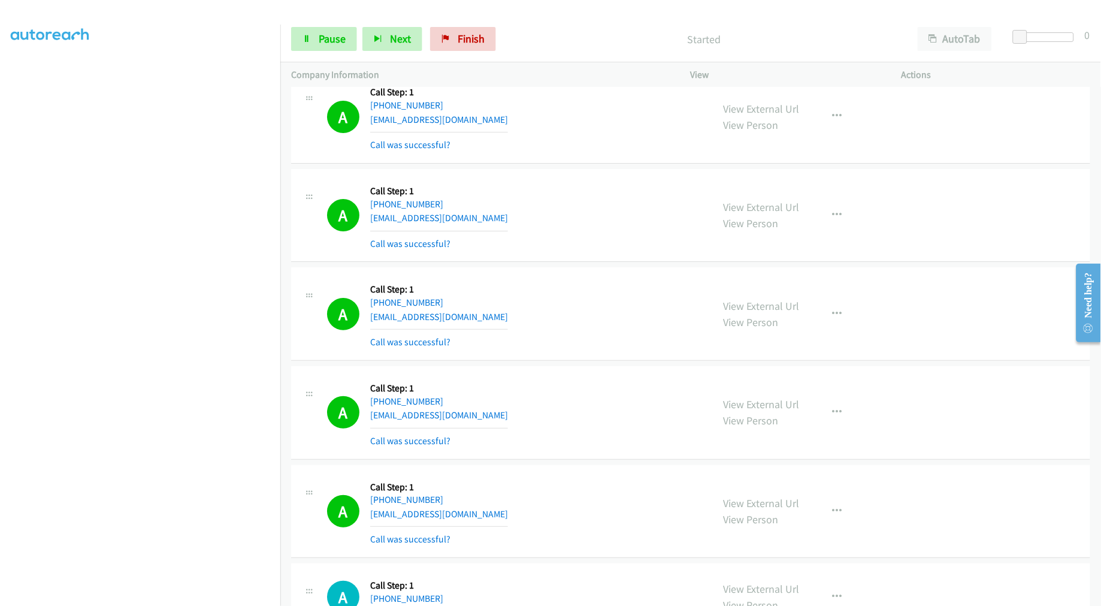
click at [571, 167] on td "A Callback Scheduled Call Step: 1 America/New_York [PHONE_NUMBER] [EMAIL_ADDRES…" at bounding box center [690, 117] width 821 height 99
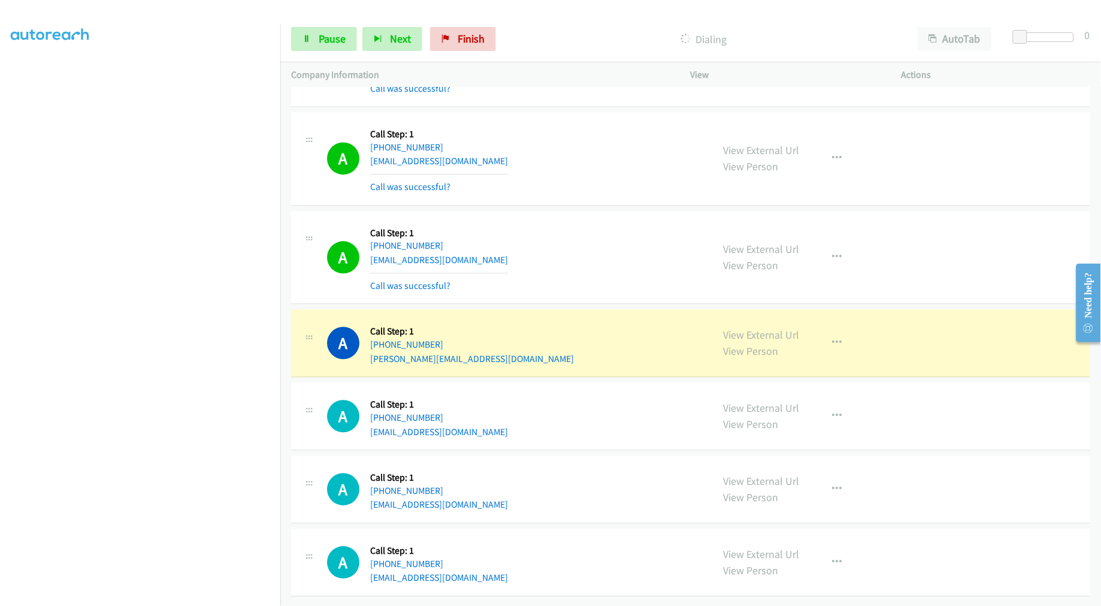
scroll to position [13055, 0]
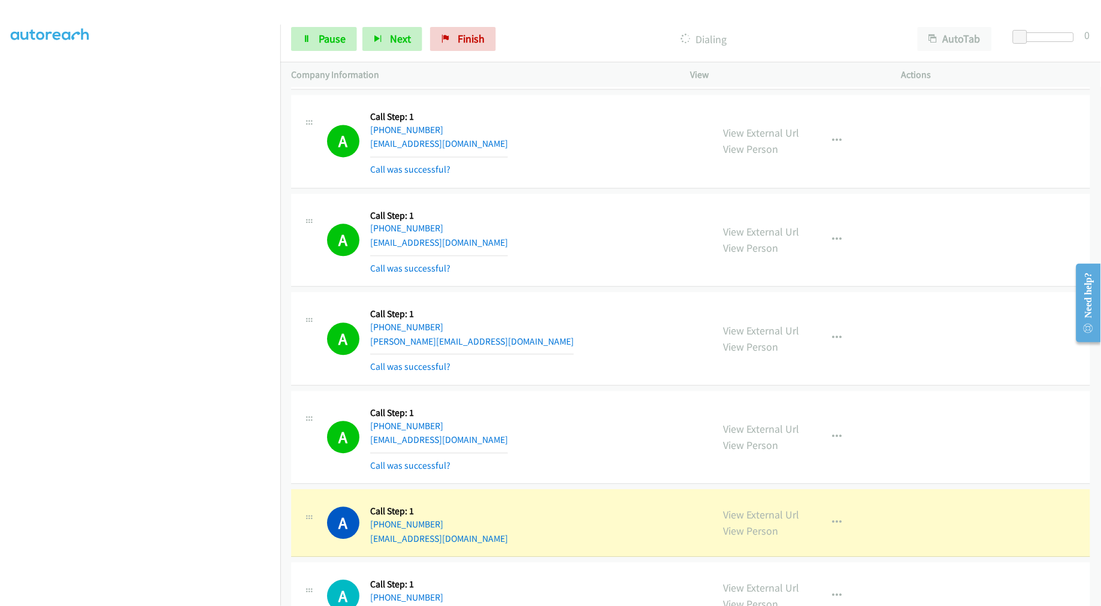
click at [591, 298] on td "A Callback Scheduled Call Step: 1 America/New_York [PHONE_NUMBER] [PERSON_NAME]…" at bounding box center [690, 339] width 821 height 99
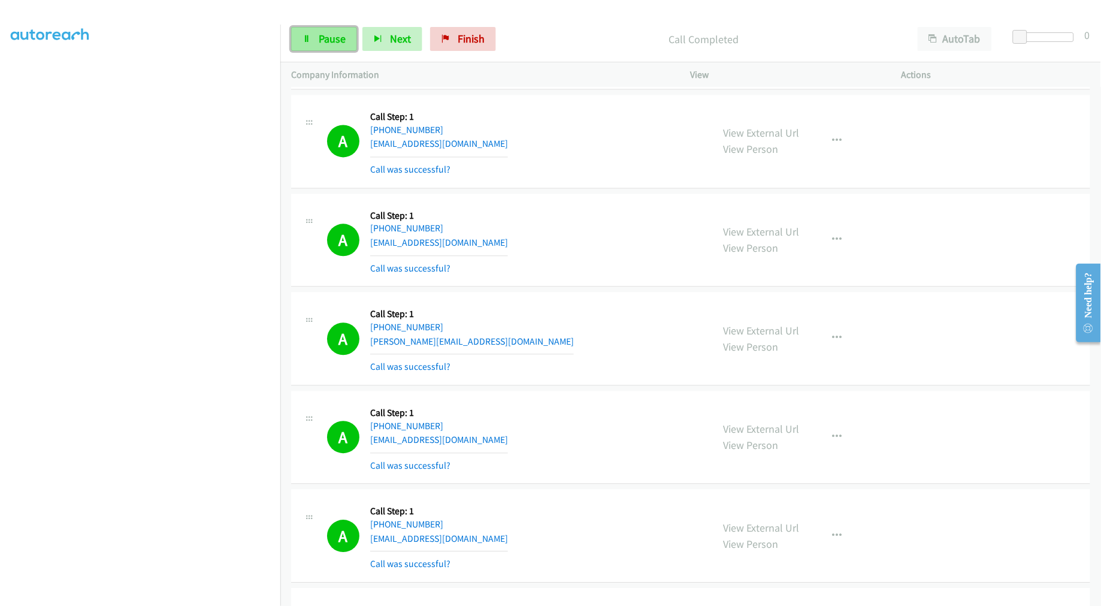
click at [342, 38] on span "Pause" at bounding box center [332, 39] width 27 height 14
click at [340, 40] on span "Start Calls" at bounding box center [342, 39] width 47 height 14
click at [582, 200] on td "A Callback Scheduled Call Step: 1 America/New_York [PHONE_NUMBER] [EMAIL_ADDRES…" at bounding box center [690, 240] width 821 height 99
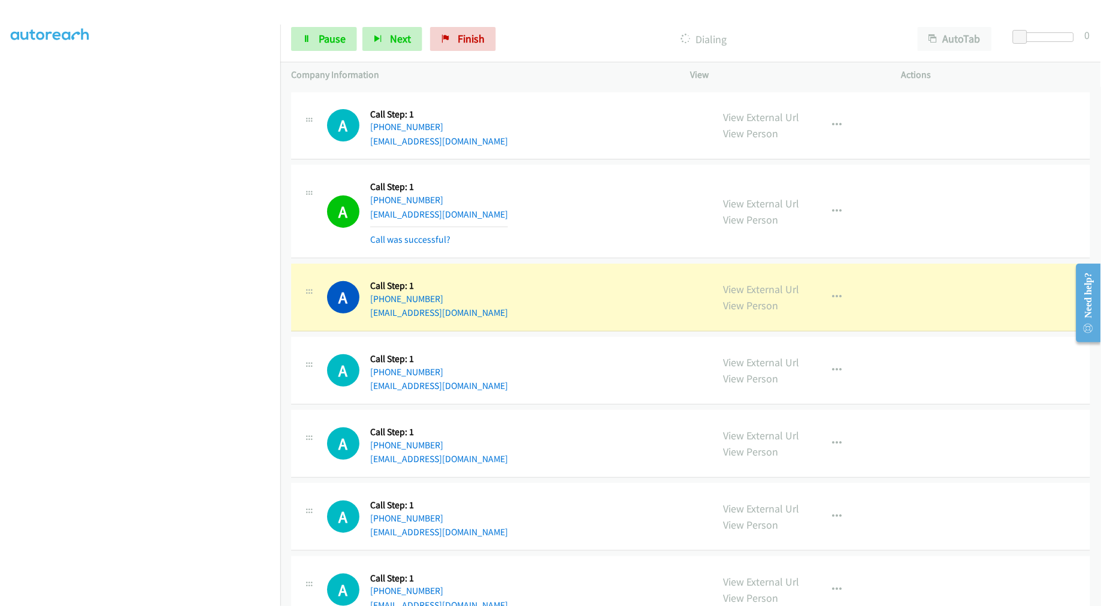
scroll to position [13721, 0]
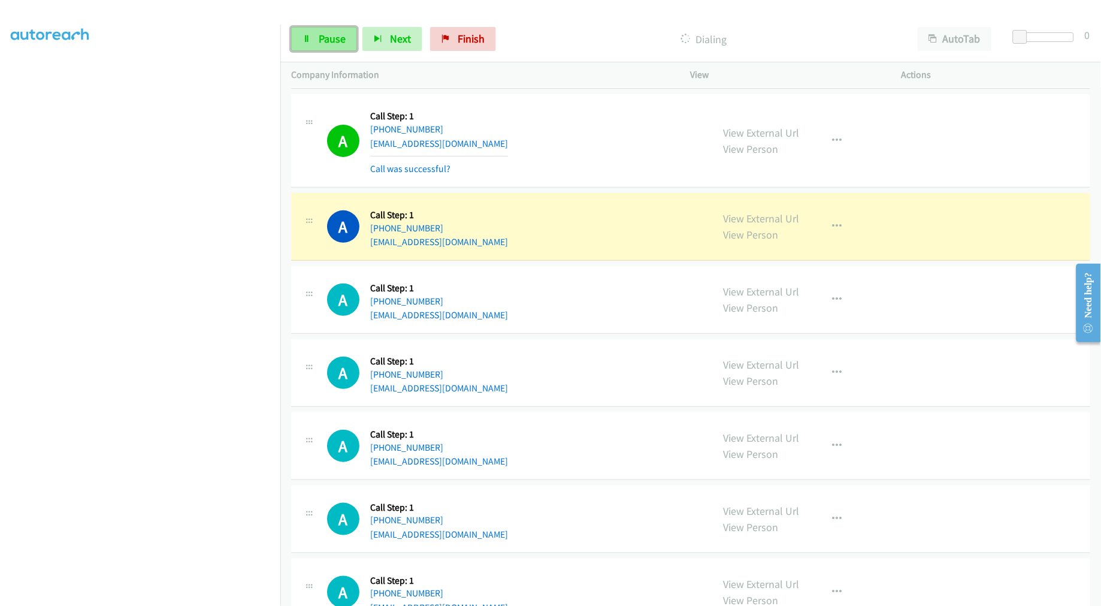
click at [306, 50] on link "Pause" at bounding box center [324, 39] width 66 height 24
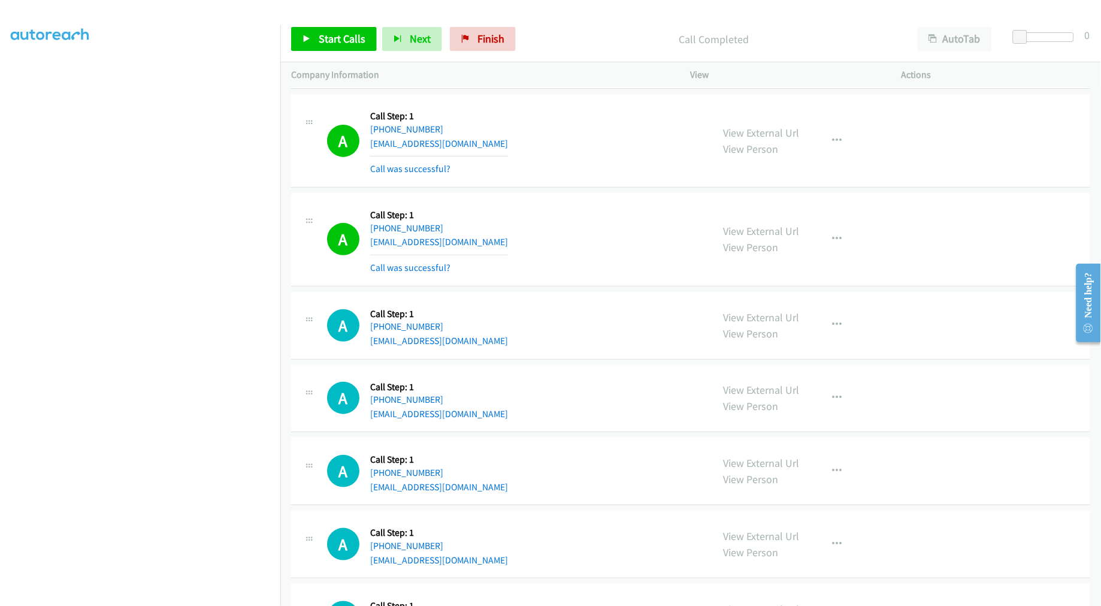
click at [578, 244] on div "A Callback Scheduled Call Step: 1 America/New_York [PHONE_NUMBER] [EMAIL_ADDRES…" at bounding box center [514, 239] width 375 height 71
click at [568, 204] on div "A Callback Scheduled Call Step: 1 America/New_York [PHONE_NUMBER] [EMAIL_ADDRES…" at bounding box center [690, 239] width 799 height 93
click at [578, 297] on td "A Callback Scheduled Call Step: 1 [GEOGRAPHIC_DATA]/[GEOGRAPHIC_DATA] [PHONE_NU…" at bounding box center [690, 325] width 821 height 73
click at [567, 300] on div "A Callback Scheduled Call Step: 1 [GEOGRAPHIC_DATA]/[GEOGRAPHIC_DATA] [PHONE_NU…" at bounding box center [690, 326] width 799 height 68
click at [571, 188] on div "A Callback Scheduled Call Step: 1 America/Los_Angeles [PHONE_NUMBER] [EMAIL_ADD…" at bounding box center [690, 140] width 799 height 93
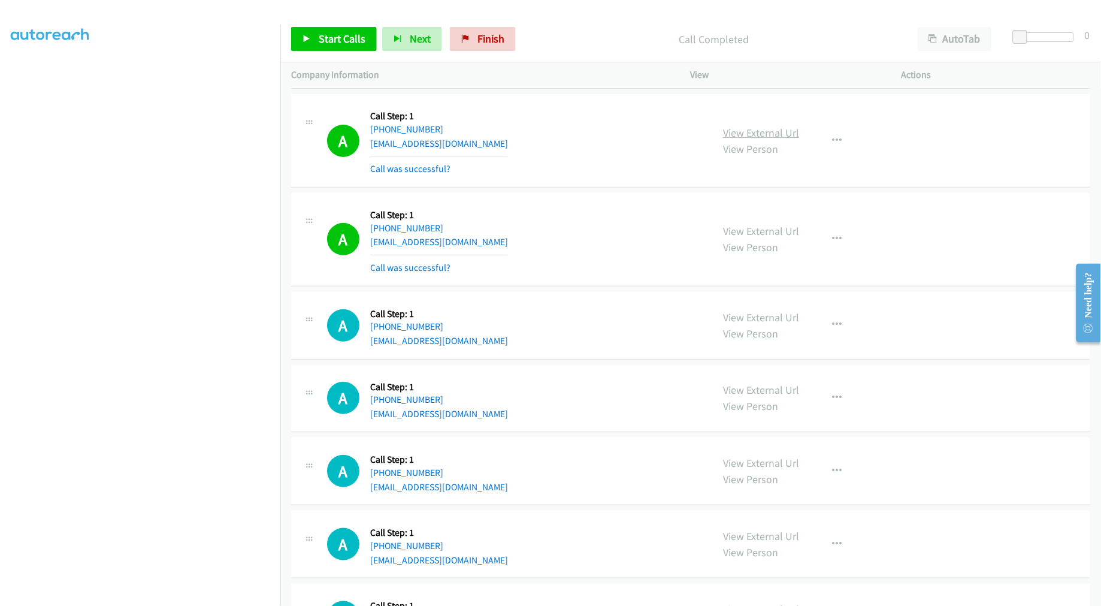
drag, startPoint x: 931, startPoint y: 1, endPoint x: 745, endPoint y: 140, distance: 231.5
